Goal: Task Accomplishment & Management: Complete application form

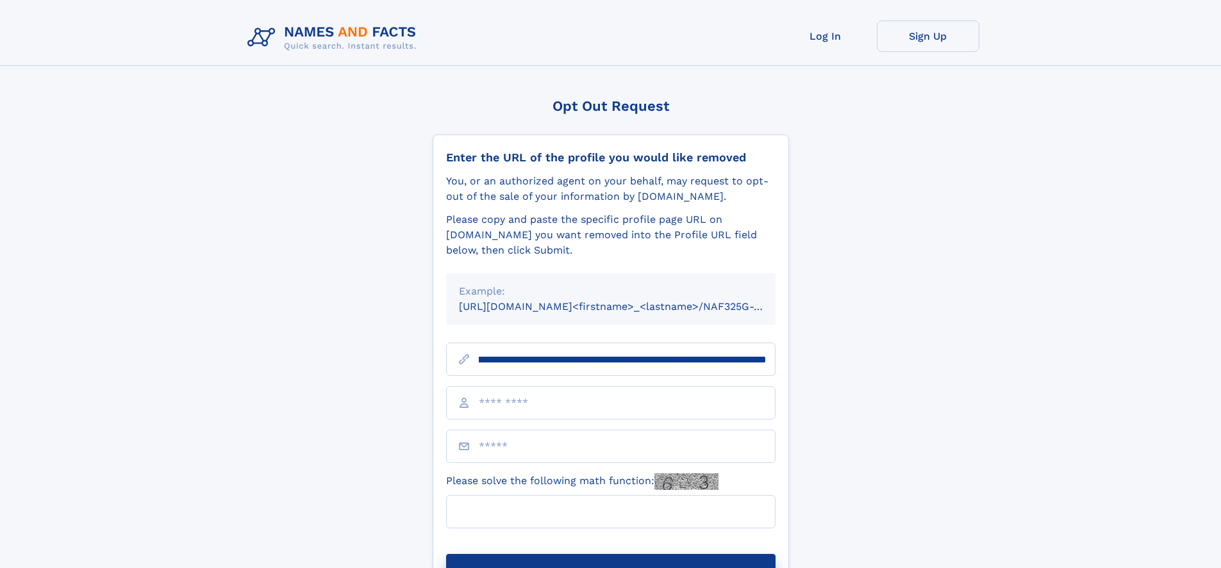
scroll to position [0, 161]
type input "**********"
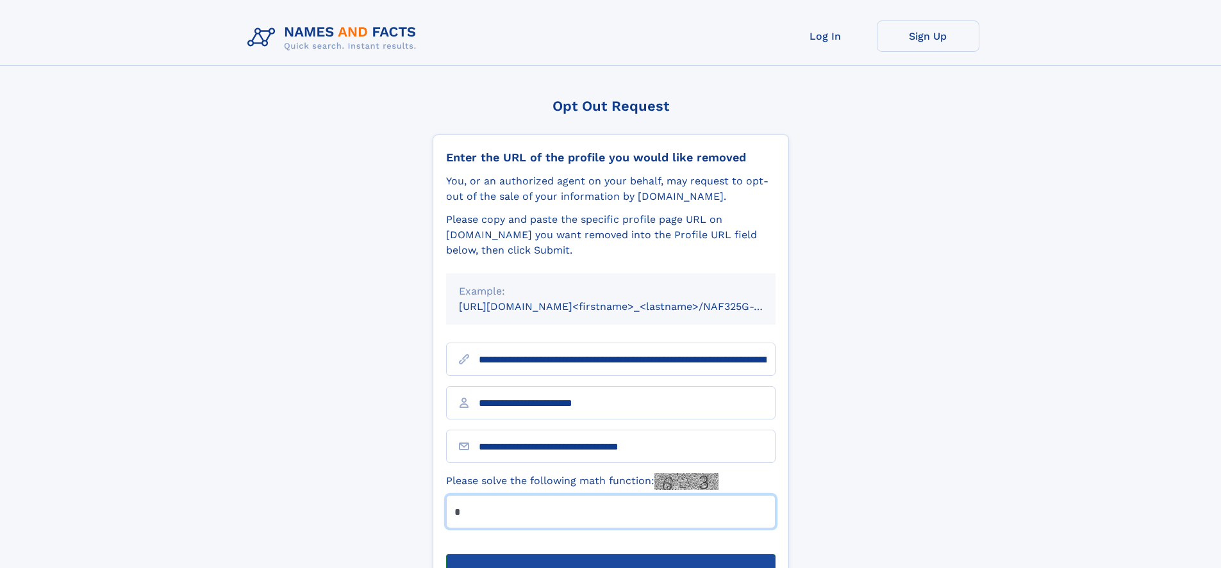
type input "*"
click at [610, 554] on button "Submit Opt Out Request" at bounding box center [610, 574] width 329 height 41
